Goal: Task Accomplishment & Management: Manage account settings

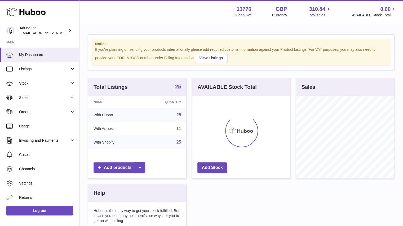
scroll to position [83, 98]
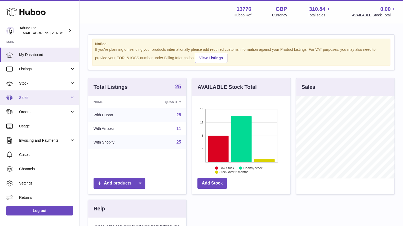
click at [46, 96] on span "Sales" at bounding box center [44, 97] width 51 height 5
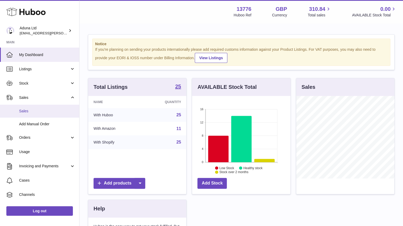
click at [46, 115] on link "Sales" at bounding box center [39, 111] width 79 height 13
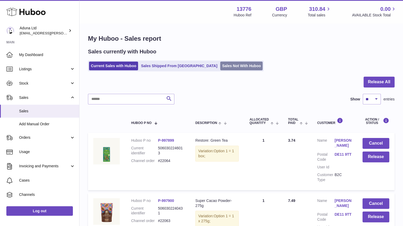
click at [226, 69] on link "Sales Not With Huboo" at bounding box center [241, 66] width 42 height 9
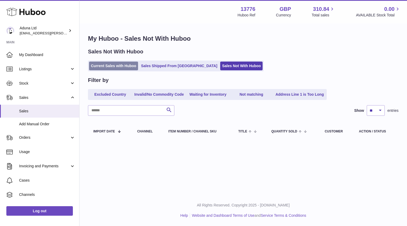
click at [130, 65] on link "Current Sales with Huboo" at bounding box center [113, 66] width 49 height 9
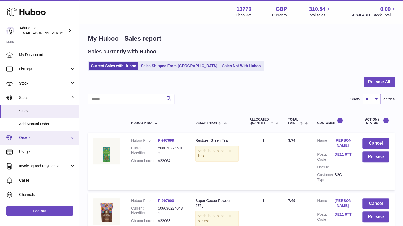
click at [37, 140] on span "Orders" at bounding box center [44, 137] width 51 height 5
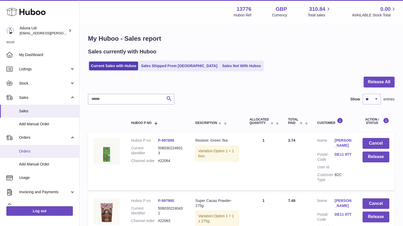
click at [28, 153] on span "Orders" at bounding box center [47, 151] width 56 height 5
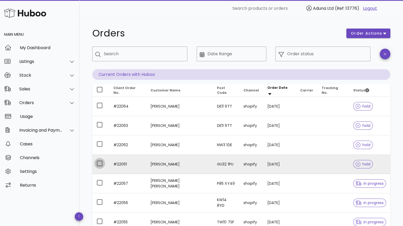
click at [98, 160] on div at bounding box center [99, 163] width 9 height 9
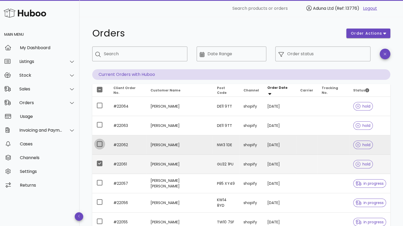
click at [98, 142] on div at bounding box center [99, 144] width 9 height 9
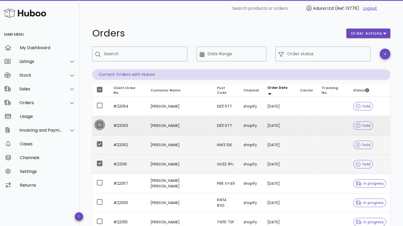
click at [98, 126] on div at bounding box center [99, 124] width 9 height 9
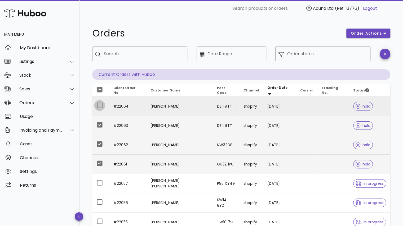
click at [101, 107] on div at bounding box center [99, 105] width 9 height 9
click at [375, 36] on span "order actions" at bounding box center [366, 34] width 32 height 6
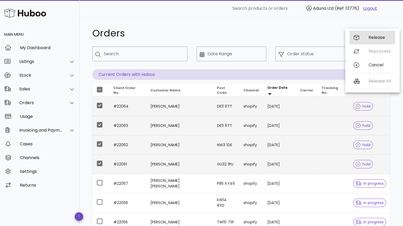
click at [360, 42] on div "Release" at bounding box center [372, 38] width 46 height 14
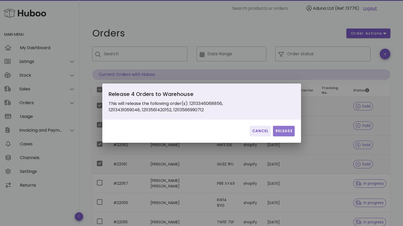
click at [282, 134] on button "Release" at bounding box center [283, 131] width 21 height 11
